Goal: Task Accomplishment & Management: Manage account settings

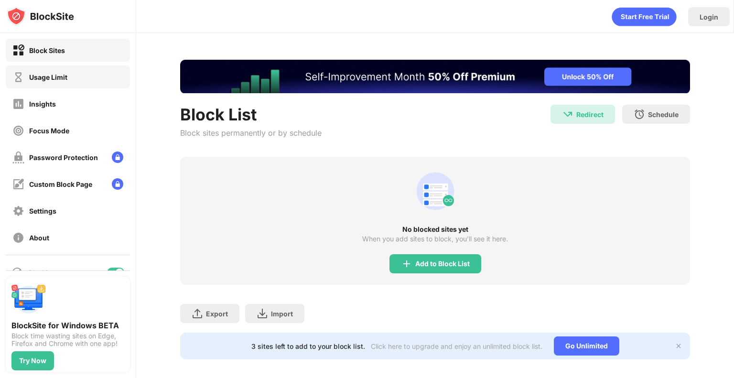
click at [58, 66] on div "Usage Limit" at bounding box center [68, 76] width 124 height 23
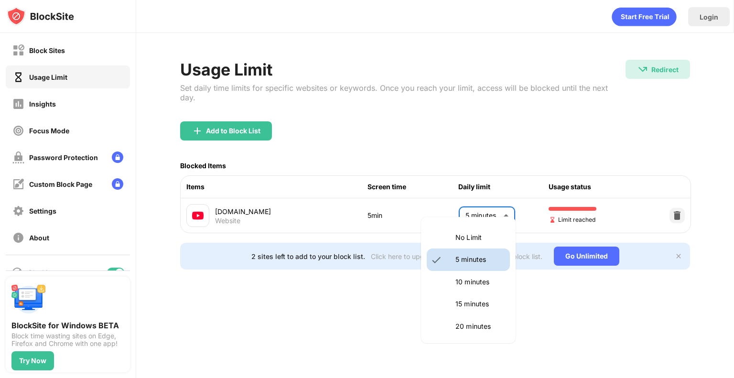
click at [497, 206] on body "Block Sites Usage Limit Insights Focus Mode Password Protection Custom Block Pa…" at bounding box center [367, 189] width 734 height 378
click at [469, 290] on li "30 minutes" at bounding box center [468, 280] width 83 height 22
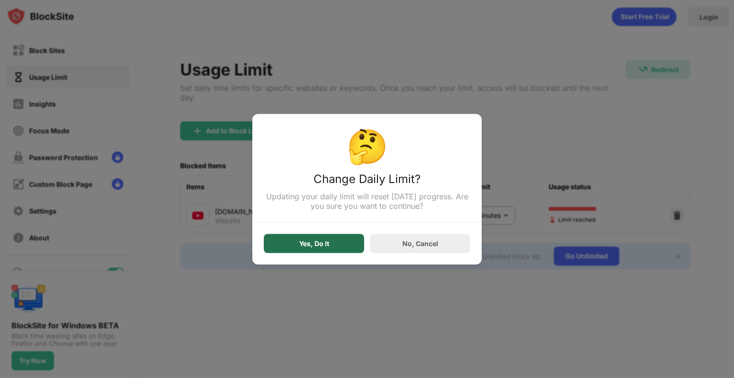
click at [320, 240] on div "Yes, Do It" at bounding box center [314, 243] width 30 height 8
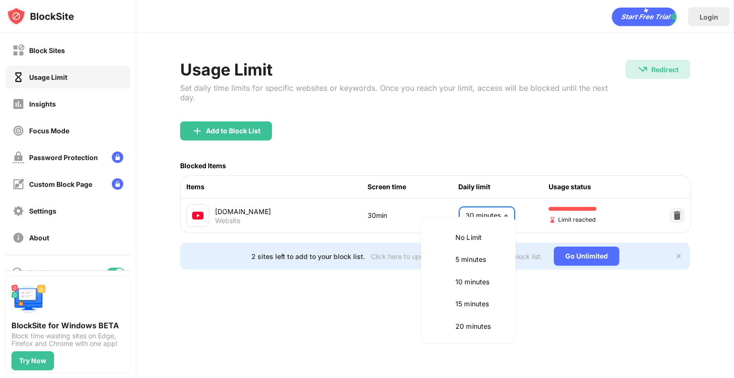
click at [485, 216] on body "Block Sites Usage Limit Insights Focus Mode Password Protection Custom Block Pa…" at bounding box center [367, 189] width 734 height 378
click at [466, 262] on p "25 minutes" at bounding box center [479, 258] width 49 height 11
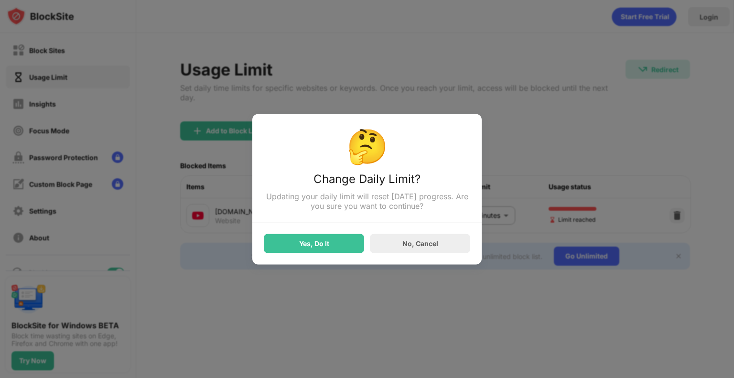
click at [332, 233] on div "Yes, Do It No, Cancel" at bounding box center [367, 237] width 206 height 31
click at [331, 253] on div "Yes, Do It" at bounding box center [314, 243] width 100 height 19
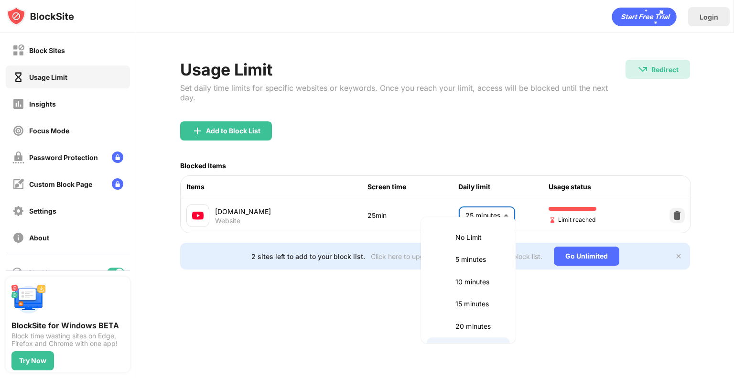
click at [499, 217] on body "Block Sites Usage Limit Insights Focus Mode Password Protection Custom Block Pa…" at bounding box center [367, 189] width 734 height 378
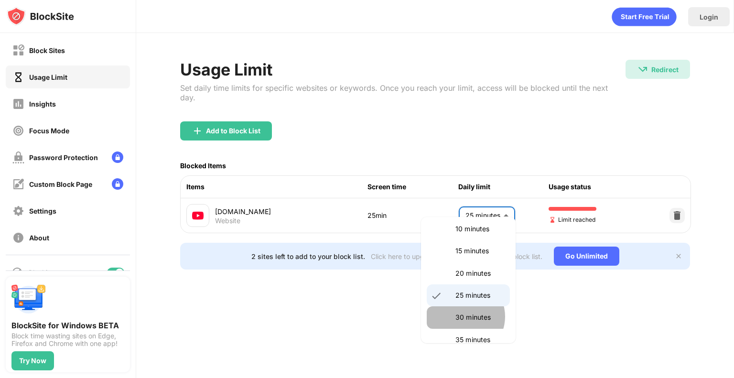
click at [464, 316] on p "30 minutes" at bounding box center [479, 317] width 49 height 11
type input "**"
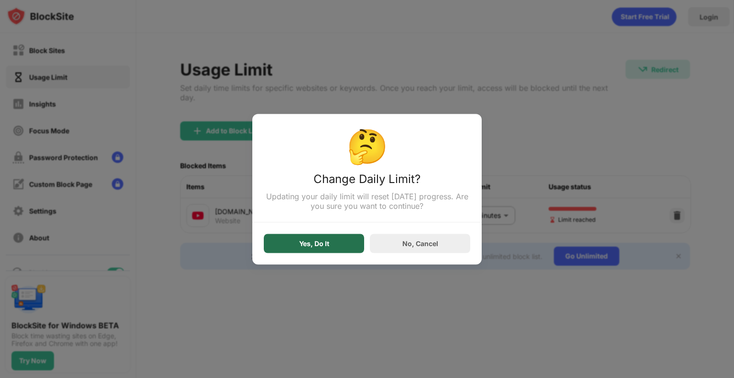
click at [339, 246] on div "Yes, Do It" at bounding box center [314, 243] width 100 height 19
